Goal: Task Accomplishment & Management: Complete application form

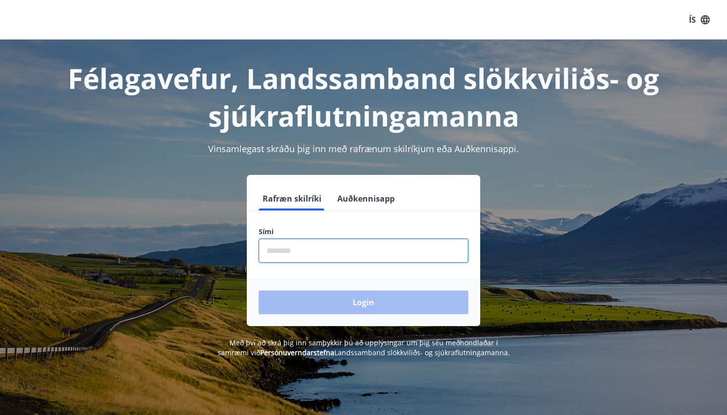
click at [337, 251] on input "phone" at bounding box center [364, 251] width 210 height 24
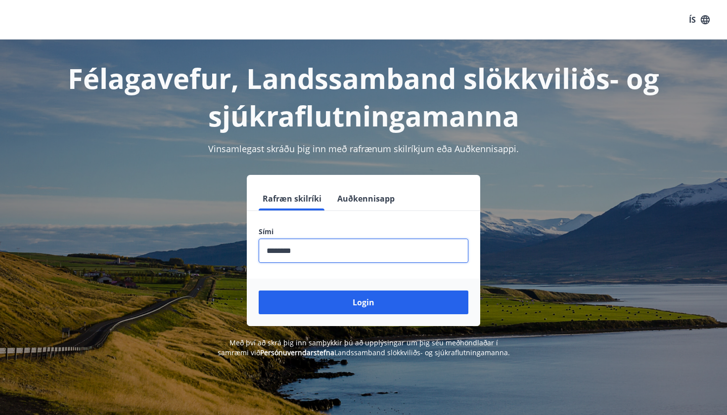
type input "********"
click at [364, 303] on button "Login" at bounding box center [364, 303] width 210 height 24
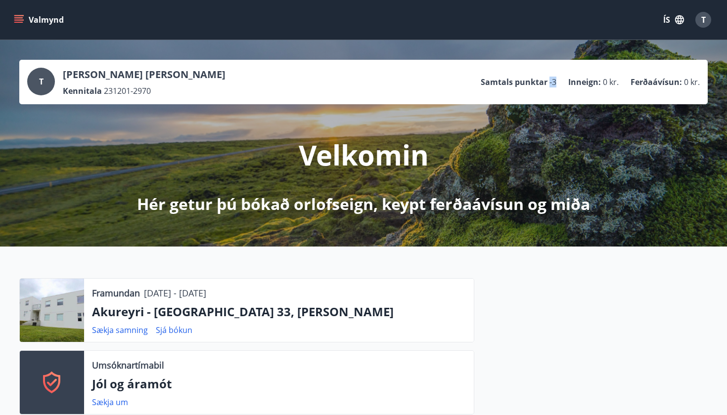
drag, startPoint x: 562, startPoint y: 86, endPoint x: 500, endPoint y: 88, distance: 62.4
click at [501, 88] on ul "Samtals punktar -3 Inneign : 0 kr. Ferðaávísun : 0 kr." at bounding box center [590, 82] width 219 height 19
click at [442, 98] on div "T [PERSON_NAME] [PERSON_NAME] Kennitala 231201-2970 Samtals punktar -3 Inneign …" at bounding box center [363, 82] width 688 height 45
click at [9, 23] on div "Valmynd ÍS T" at bounding box center [363, 20] width 727 height 40
click at [18, 20] on icon "menu" at bounding box center [19, 19] width 11 height 1
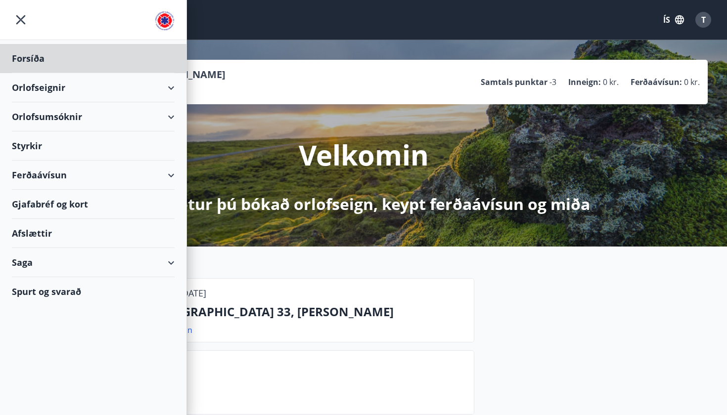
click at [65, 146] on div "Styrkir" at bounding box center [93, 146] width 163 height 29
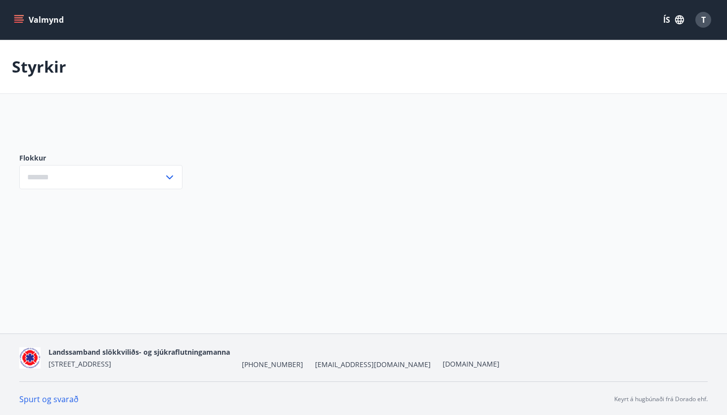
type input "***"
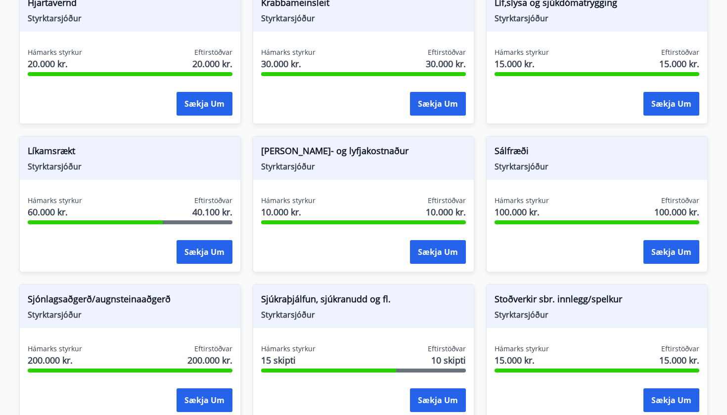
scroll to position [832, 0]
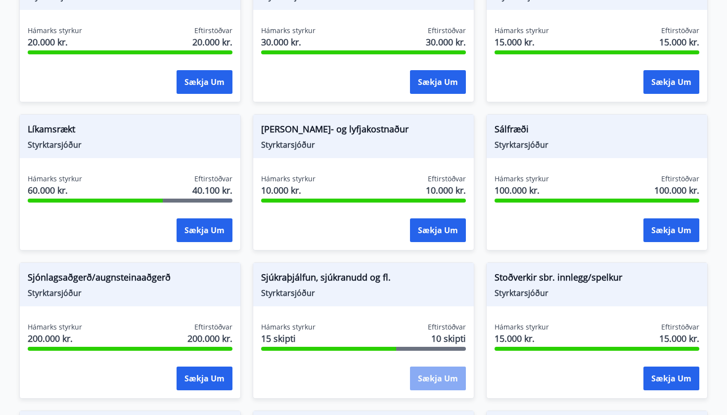
click at [429, 381] on button "Sækja um" at bounding box center [438, 379] width 56 height 24
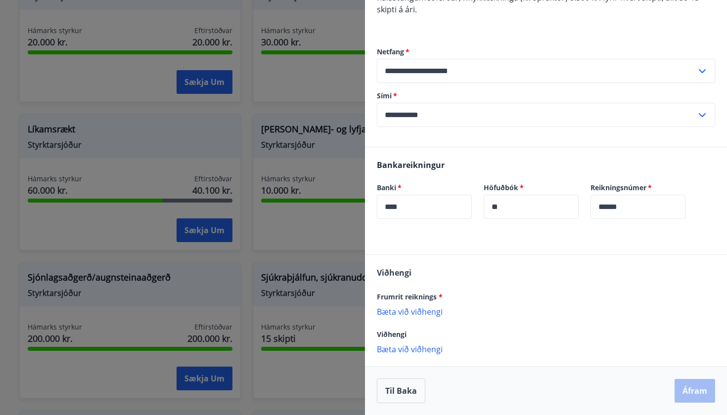
scroll to position [137, 0]
click at [421, 316] on p "Bæta við viðhengi" at bounding box center [546, 312] width 338 height 10
click at [411, 316] on p "Bæta við viðhengi" at bounding box center [546, 312] width 338 height 10
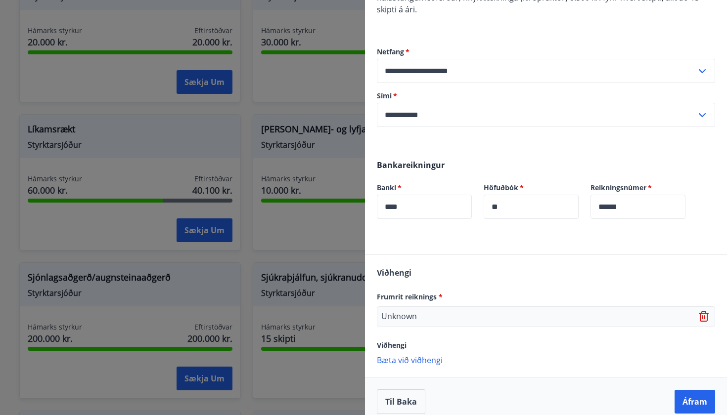
click at [401, 317] on p "Unknown" at bounding box center [399, 317] width 36 height 12
click at [702, 317] on icon at bounding box center [705, 317] width 12 height 12
click at [410, 308] on p "Bæta við viðhengi" at bounding box center [546, 312] width 338 height 10
click at [693, 401] on button "Áfram" at bounding box center [695, 402] width 41 height 24
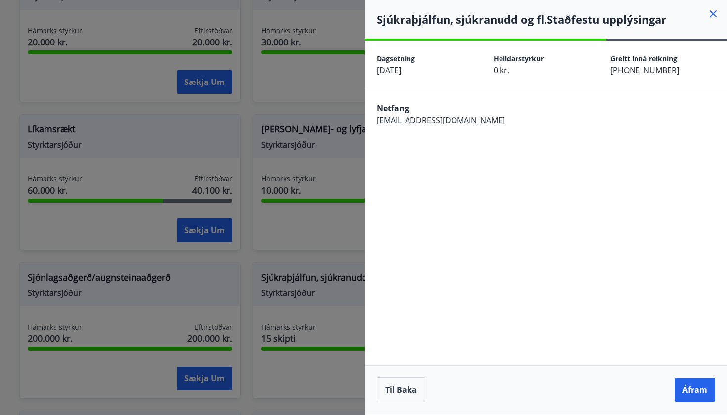
scroll to position [0, 0]
click at [693, 401] on button "Áfram" at bounding box center [695, 390] width 41 height 24
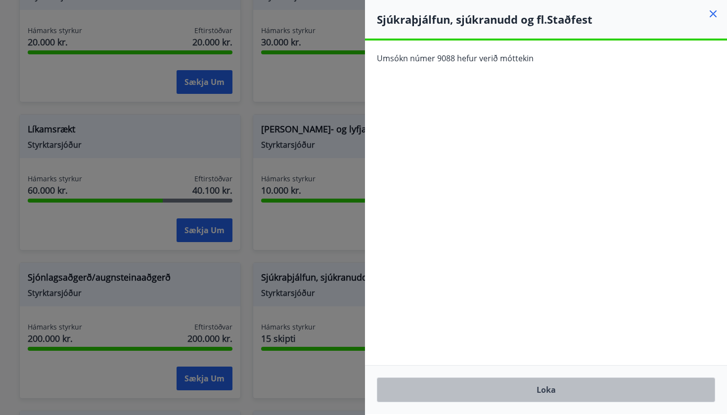
click at [513, 388] on button "Loka" at bounding box center [546, 390] width 338 height 25
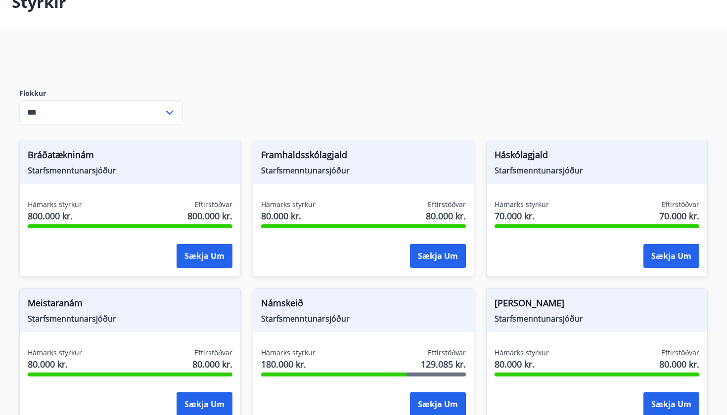
scroll to position [62, 0]
